Goal: Information Seeking & Learning: Learn about a topic

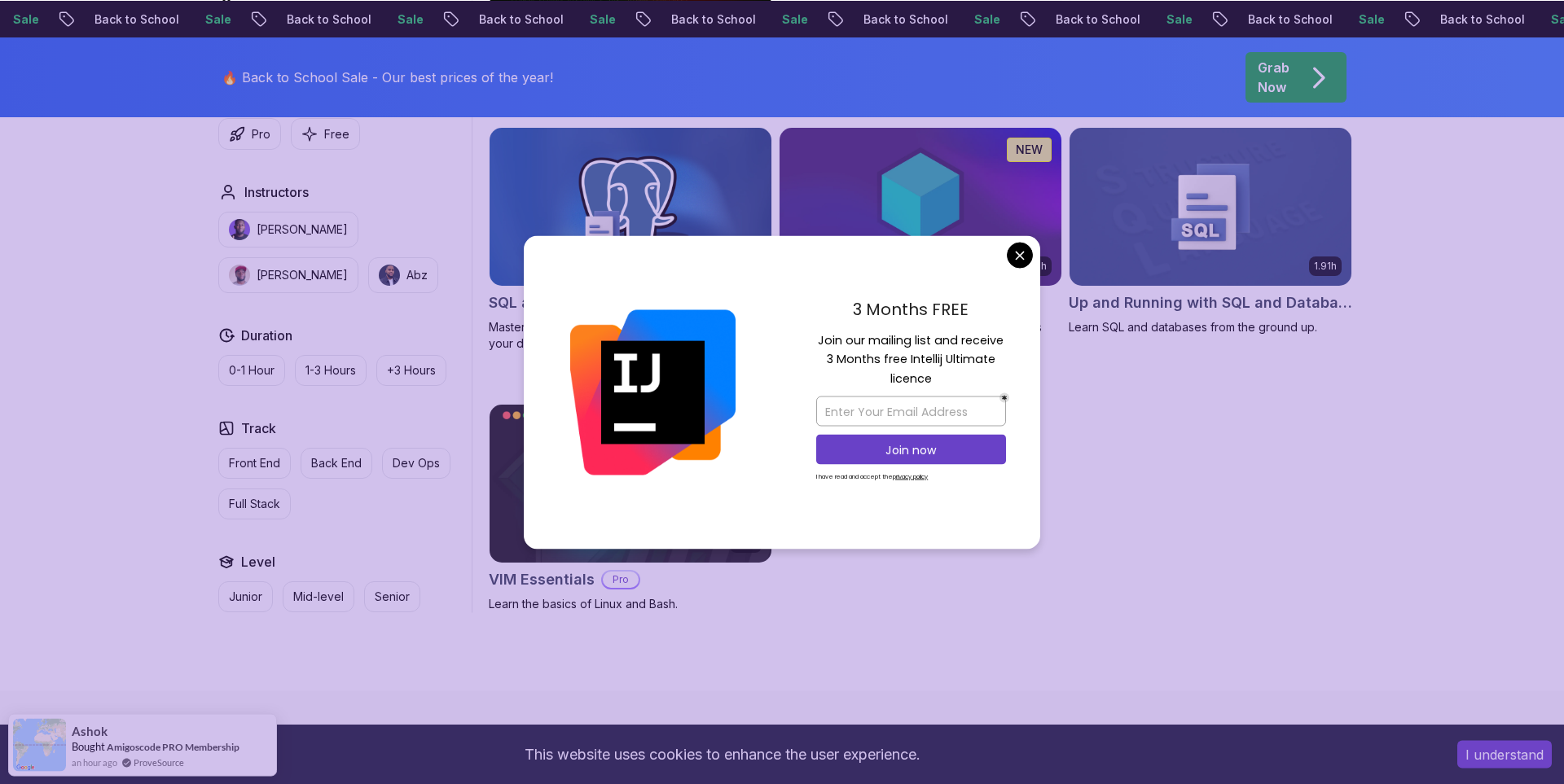
scroll to position [4397, 0]
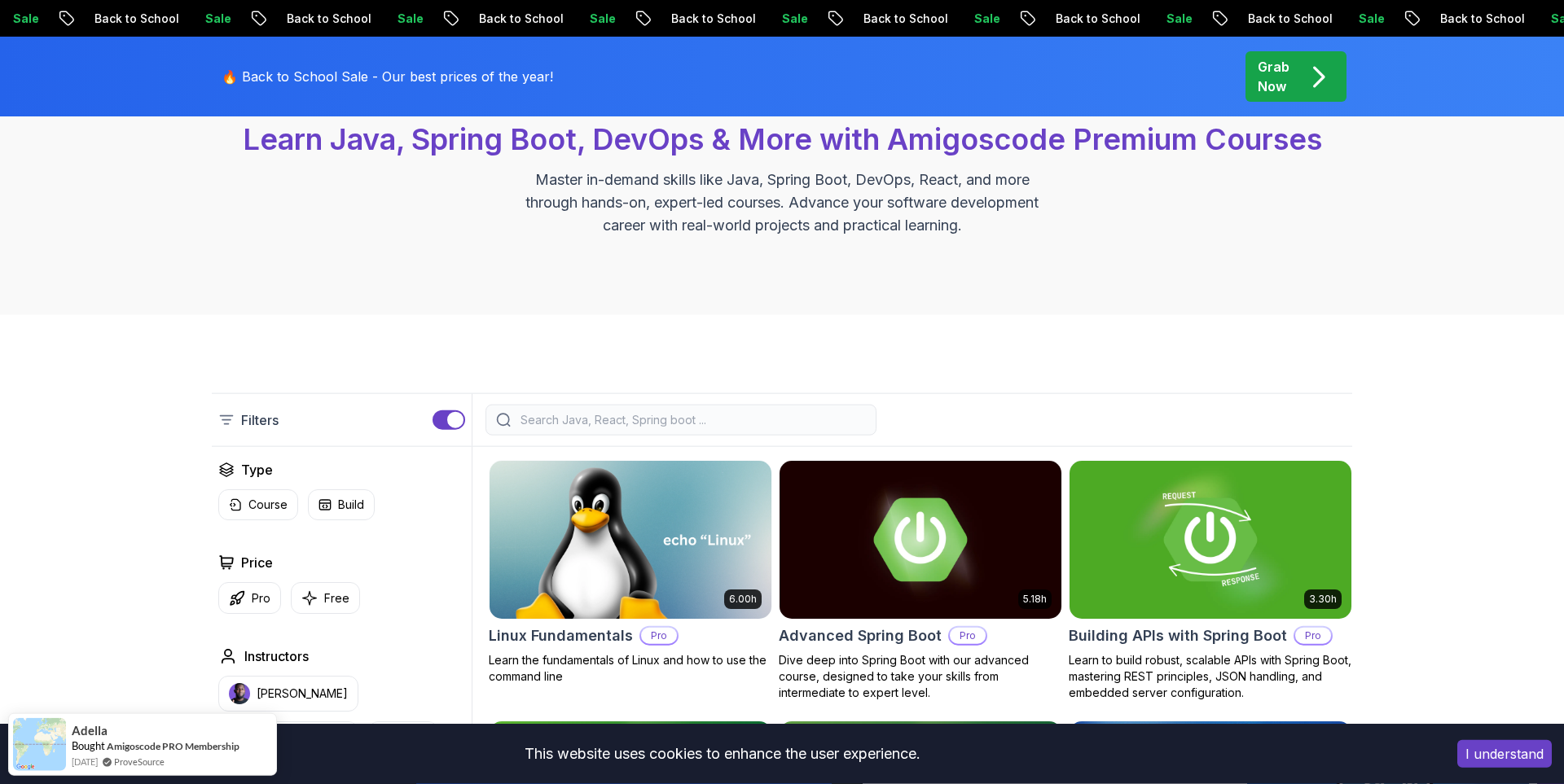
scroll to position [166, 0]
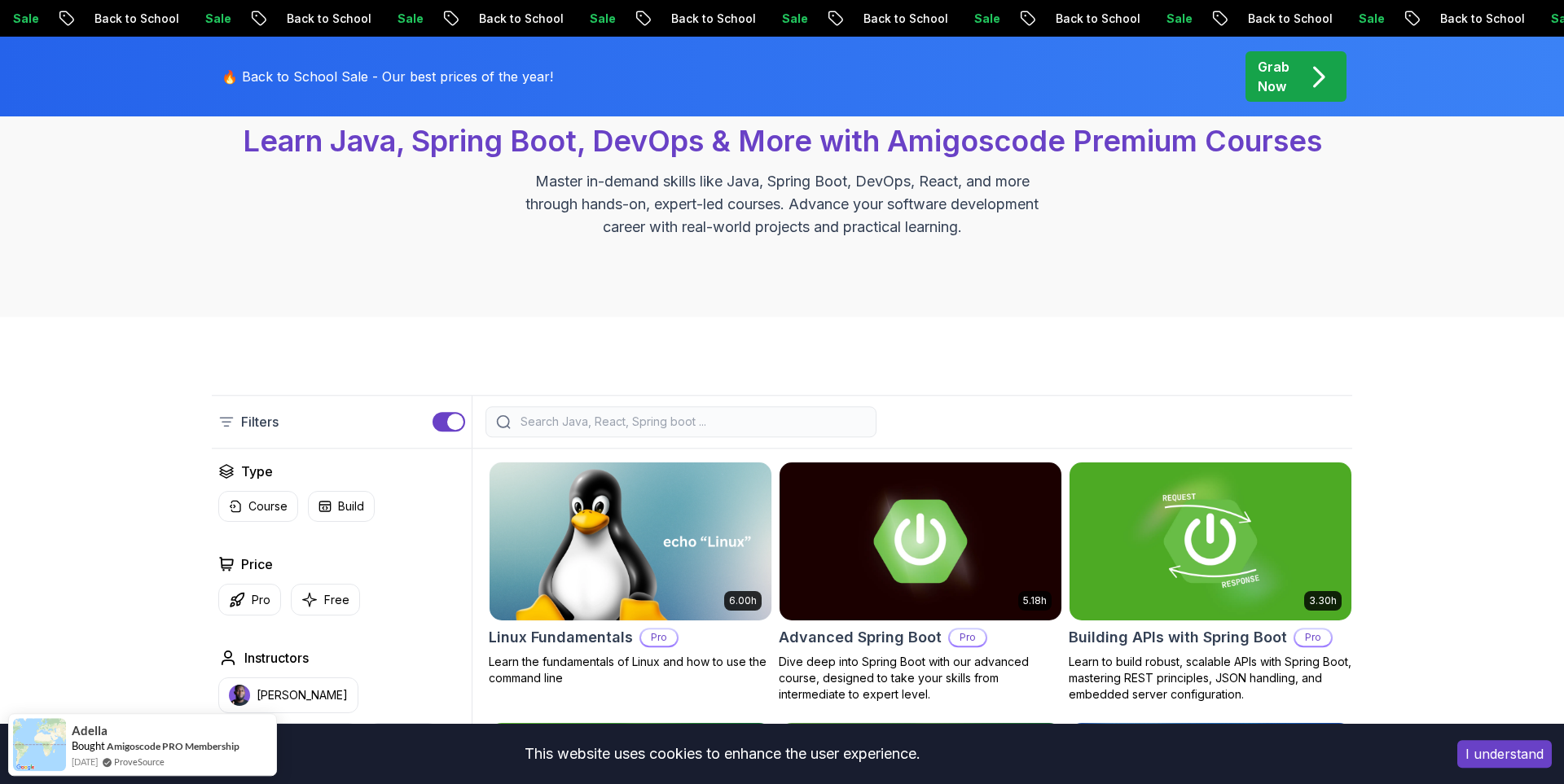
click at [722, 425] on input "search" at bounding box center [691, 422] width 349 height 16
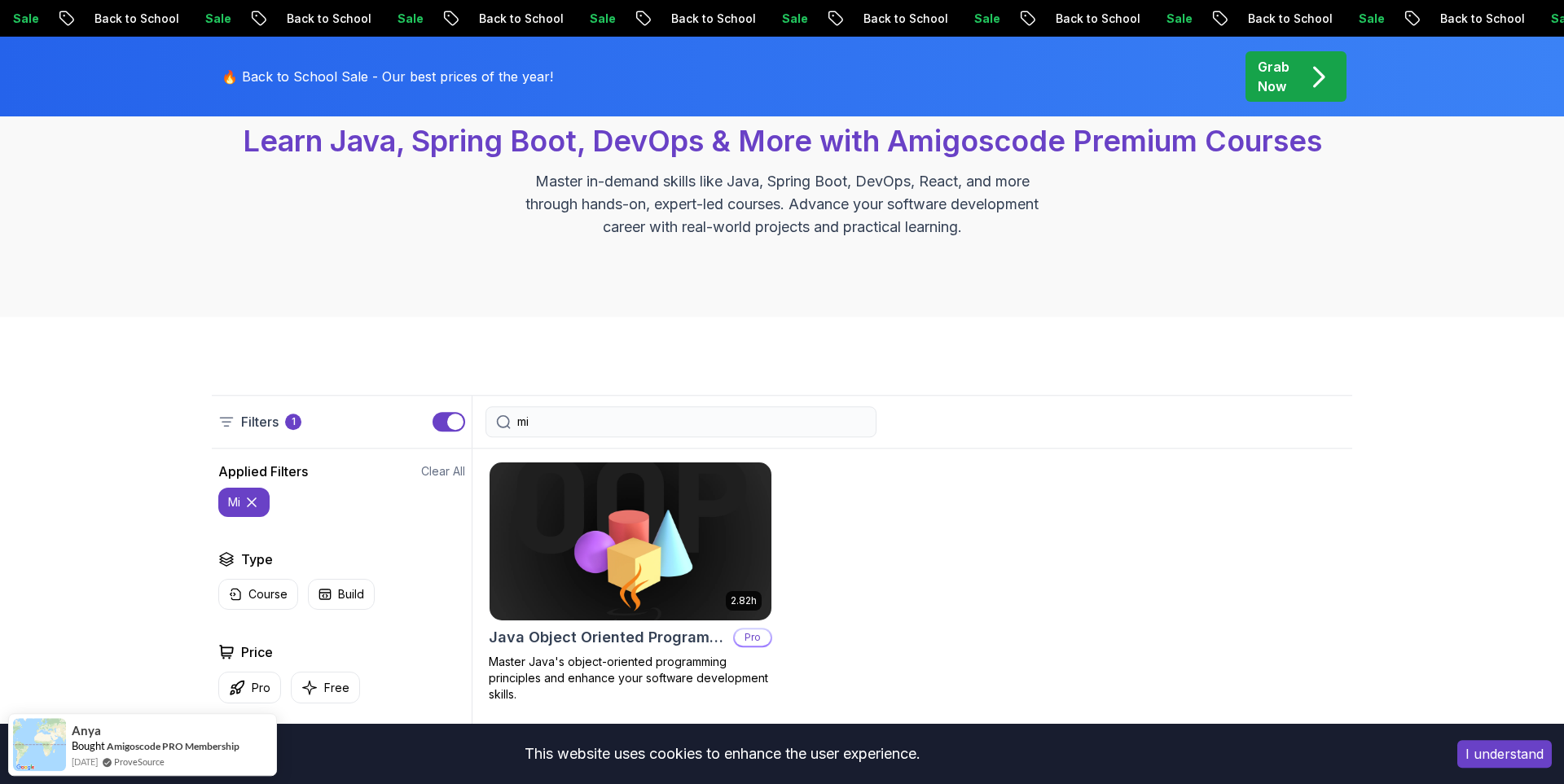
type input "m"
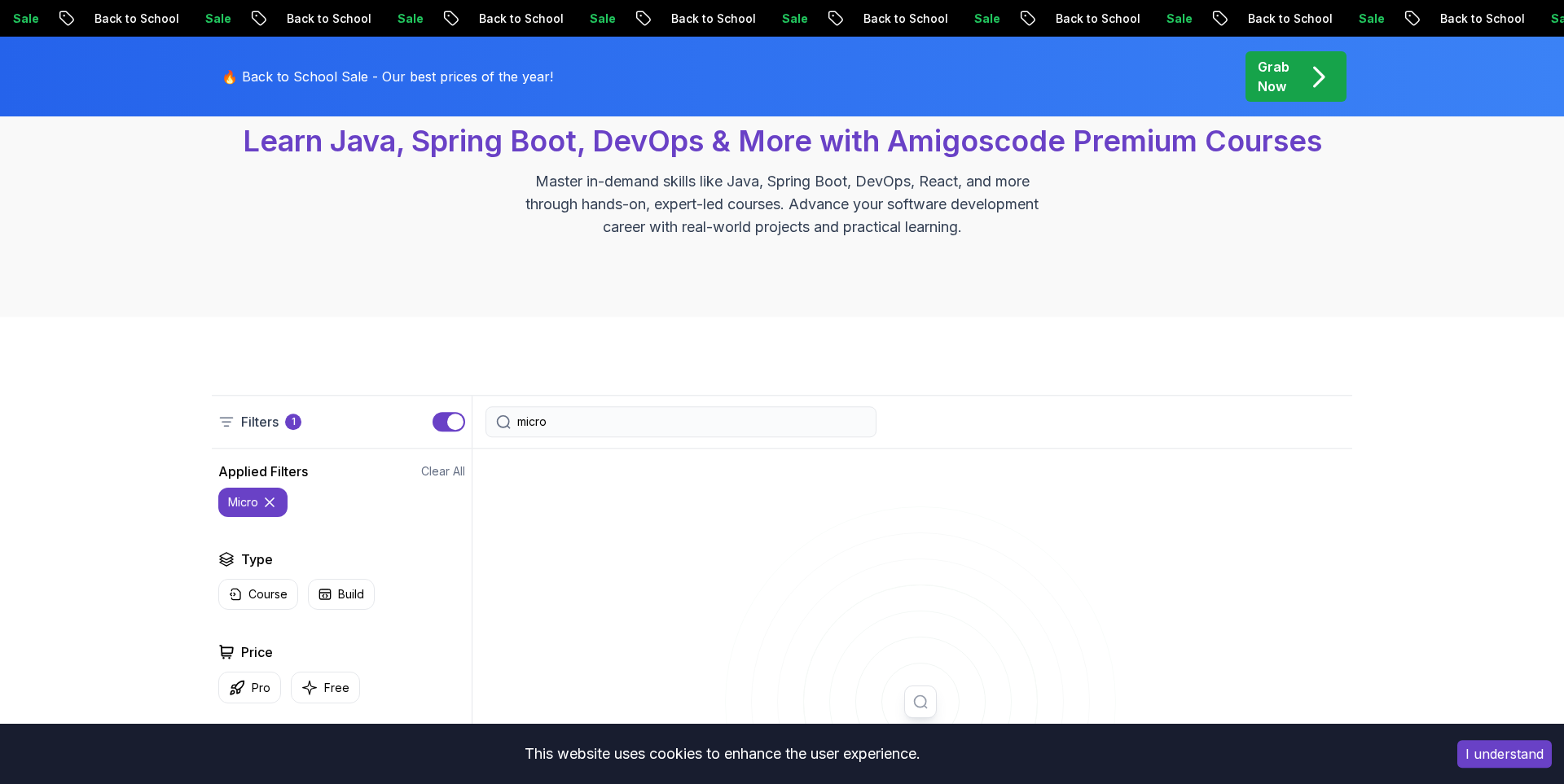
type input "micro"
